Goal: Use online tool/utility: Utilize a website feature to perform a specific function

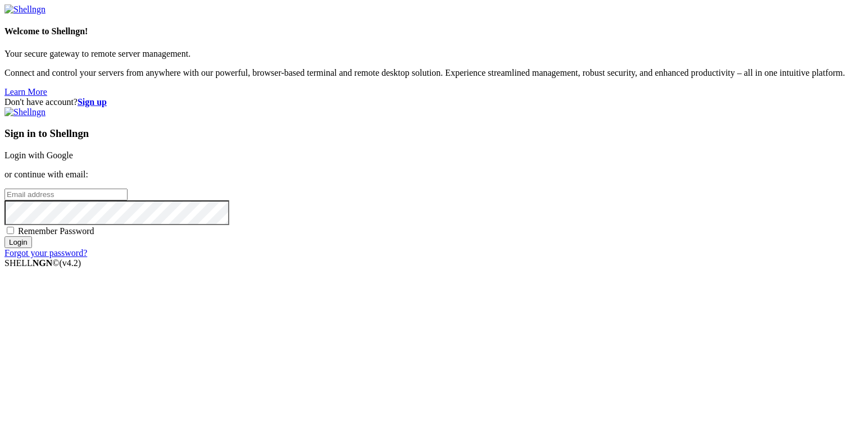
click at [127, 200] on input "email" at bounding box center [65, 195] width 123 height 12
click at [4, 199] on protonpass-control-668d at bounding box center [4, 194] width 0 height 10
type input "[EMAIL_ADDRESS][DOMAIN_NAME]"
click at [32, 248] on input "Login" at bounding box center [18, 242] width 28 height 12
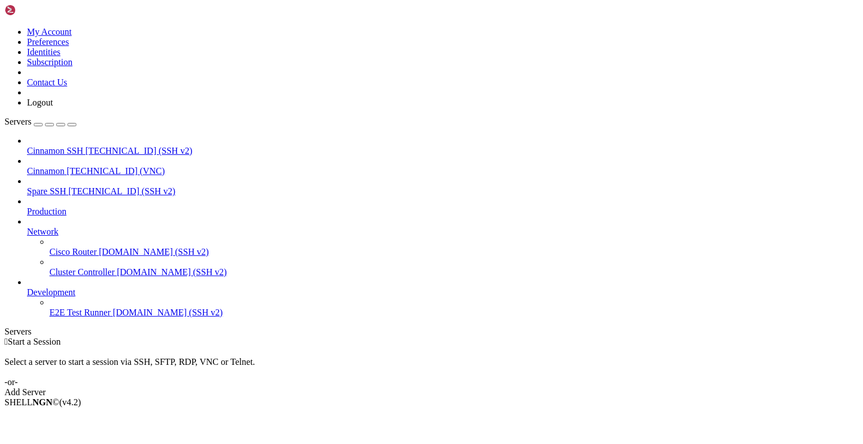
click at [65, 166] on span "Cinnamon" at bounding box center [46, 171] width 38 height 10
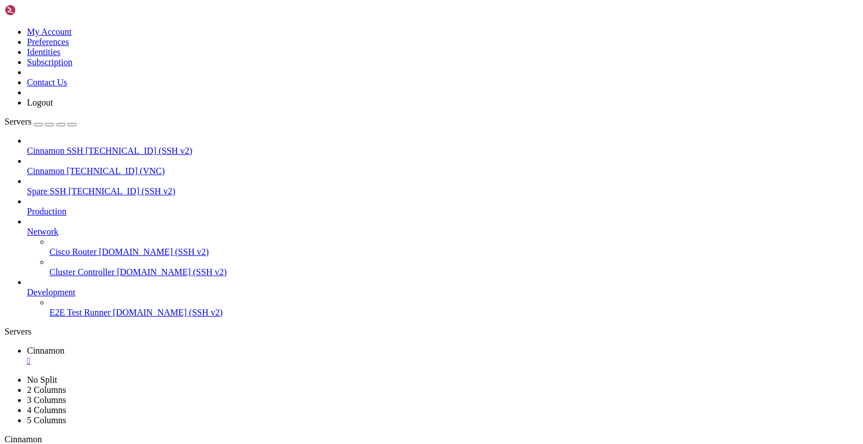
drag, startPoint x: 259, startPoint y: 35, endPoint x: 259, endPoint y: 95, distance: 60.1
click at [148, 444] on div "" at bounding box center [146, 450] width 3 height 8
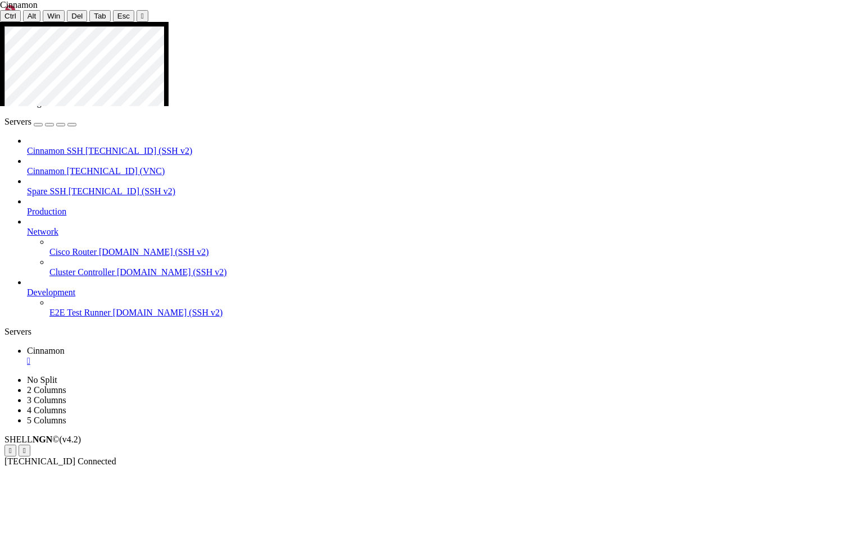
drag, startPoint x: 579, startPoint y: 426, endPoint x: 394, endPoint y: 370, distance: 193.6
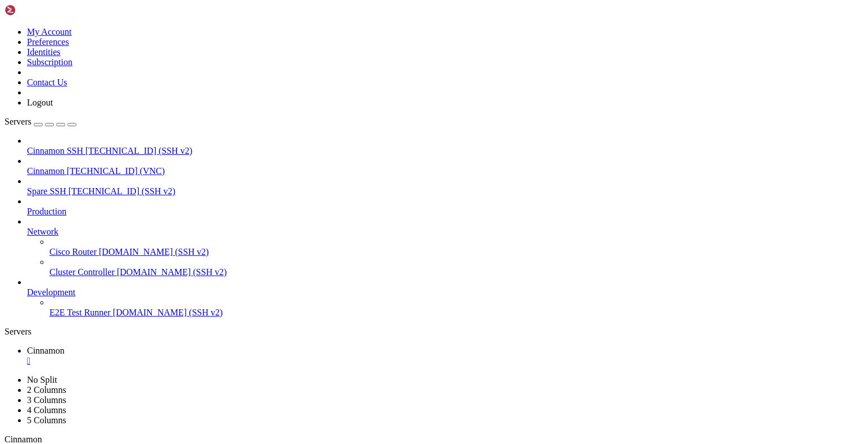
click at [148, 444] on div "" at bounding box center [146, 450] width 3 height 8
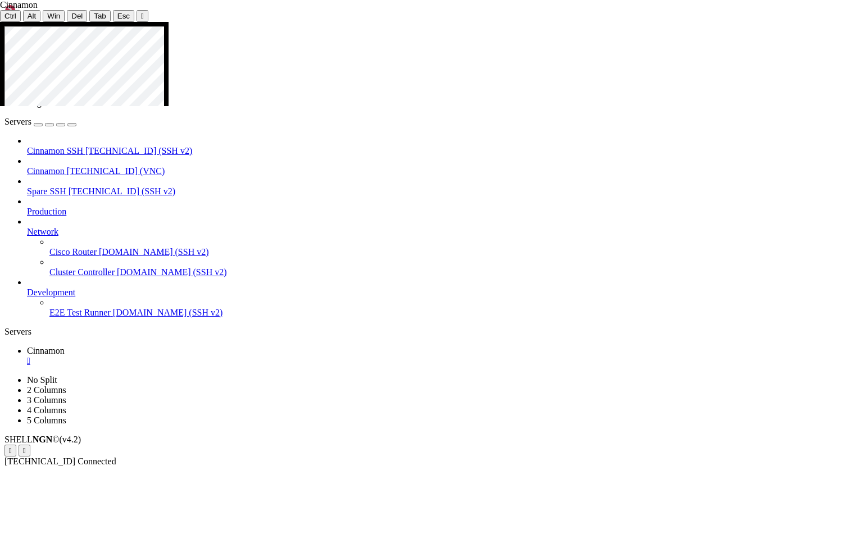
drag, startPoint x: 600, startPoint y: 221, endPoint x: 253, endPoint y: 214, distance: 347.1
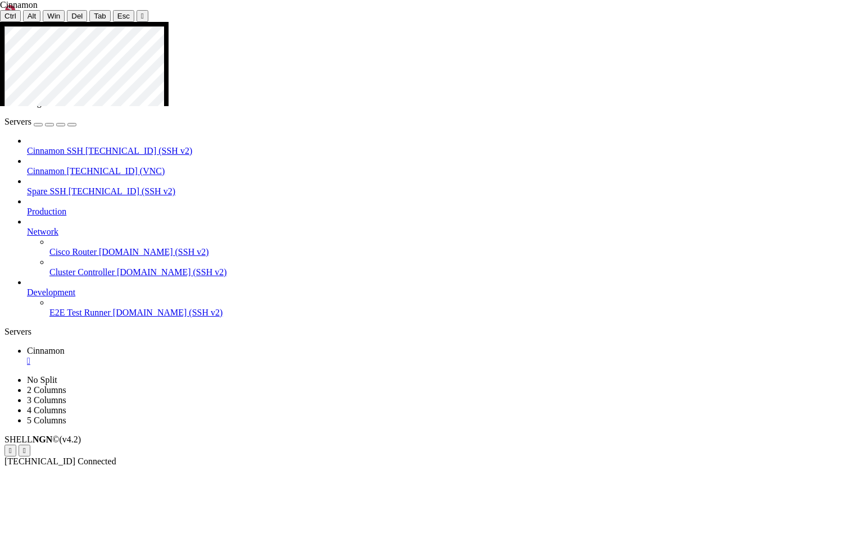
drag, startPoint x: 254, startPoint y: 300, endPoint x: 249, endPoint y: 199, distance: 101.2
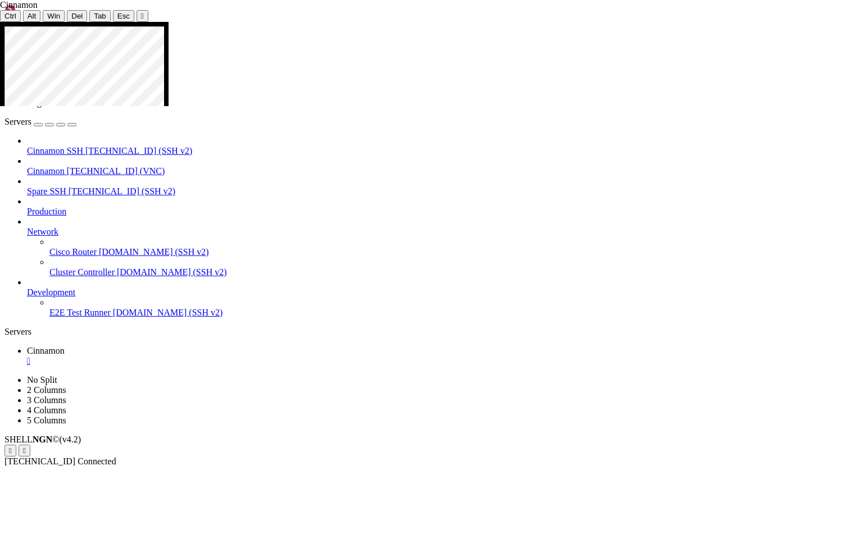
drag, startPoint x: 594, startPoint y: 218, endPoint x: 246, endPoint y: 212, distance: 347.7
